Goal: Navigation & Orientation: Find specific page/section

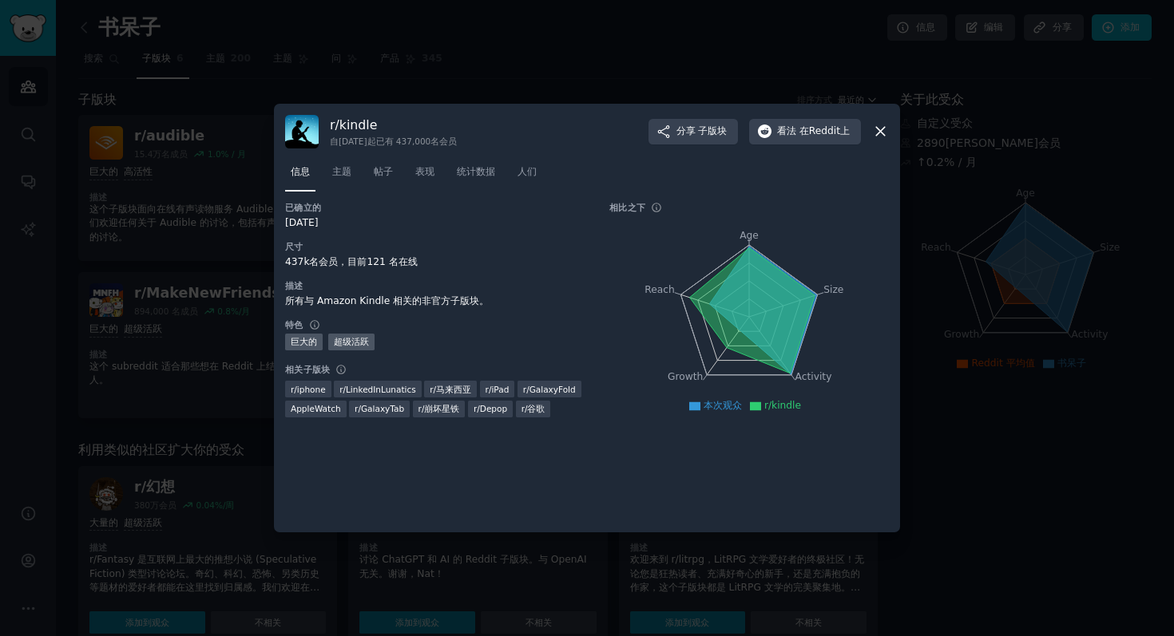
click at [872, 135] on icon at bounding box center [880, 131] width 17 height 17
click at [879, 129] on icon at bounding box center [880, 132] width 9 height 9
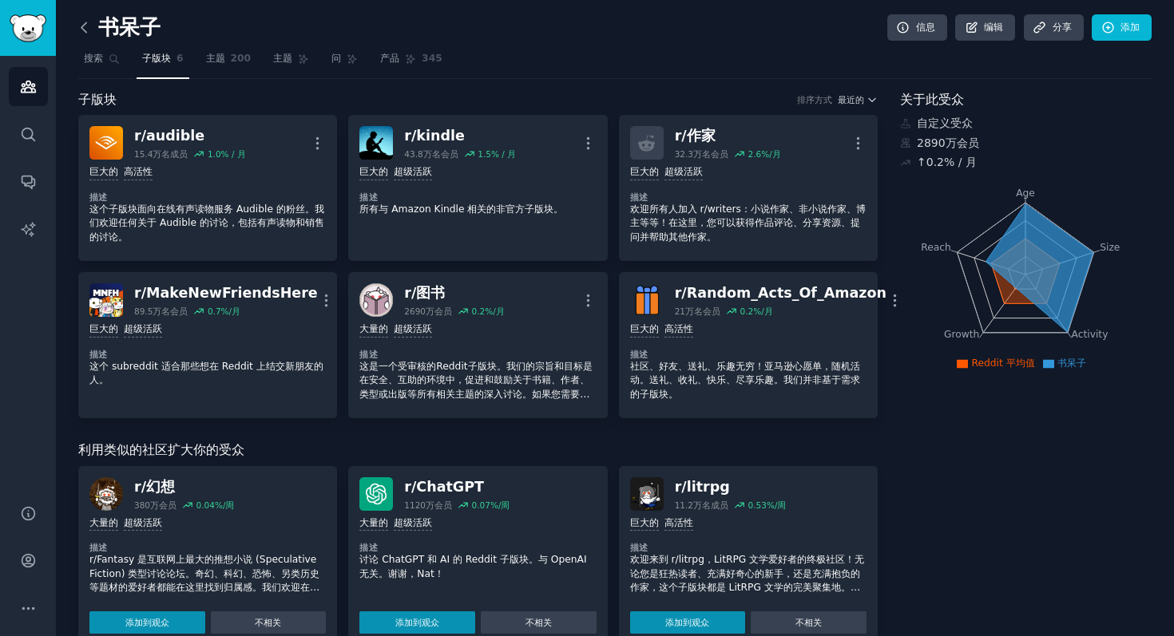
click at [85, 30] on icon at bounding box center [84, 27] width 17 height 17
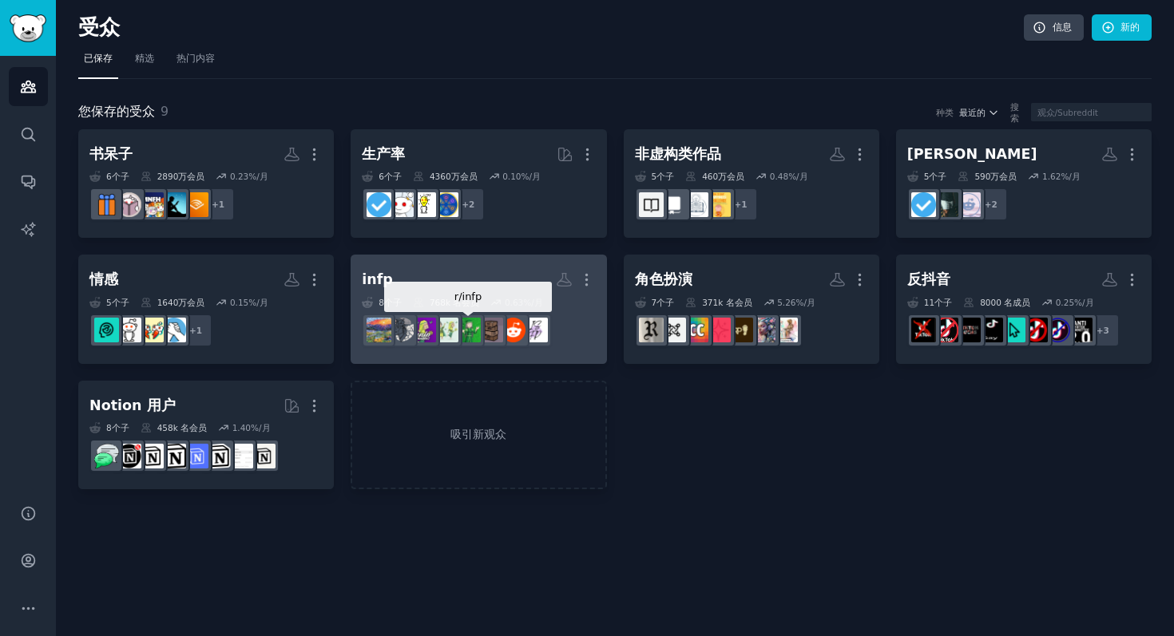
click at [472, 323] on img at bounding box center [468, 330] width 25 height 25
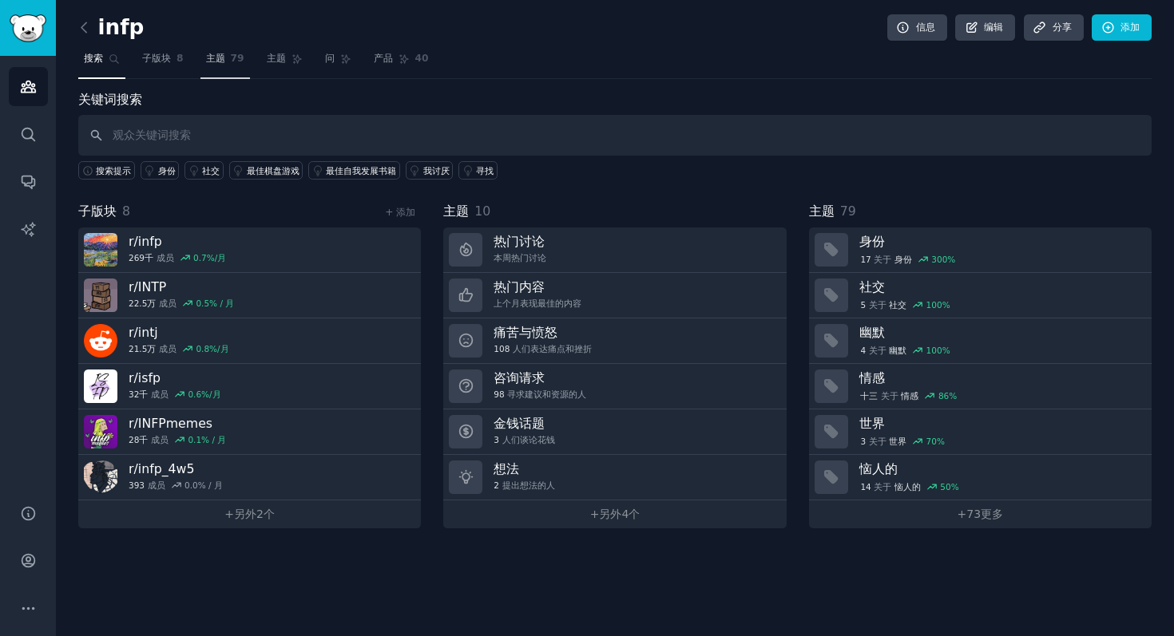
click at [226, 64] on link "主题 79" at bounding box center [224, 62] width 49 height 33
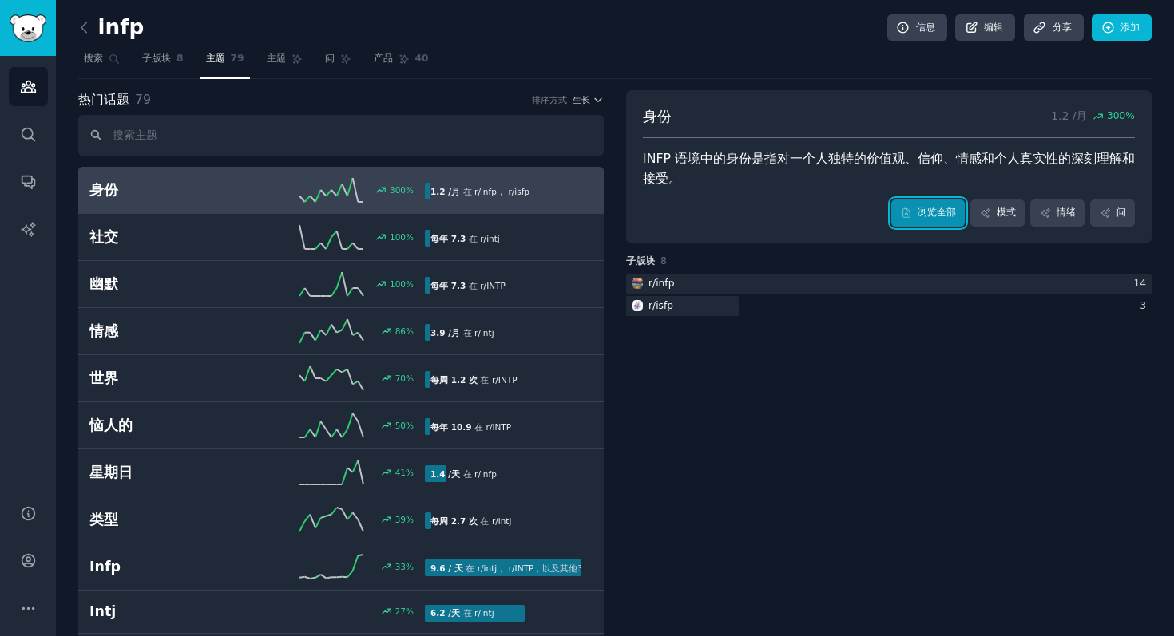
click at [928, 220] on link "浏览全部" at bounding box center [927, 213] width 73 height 27
